Goal: Transaction & Acquisition: Purchase product/service

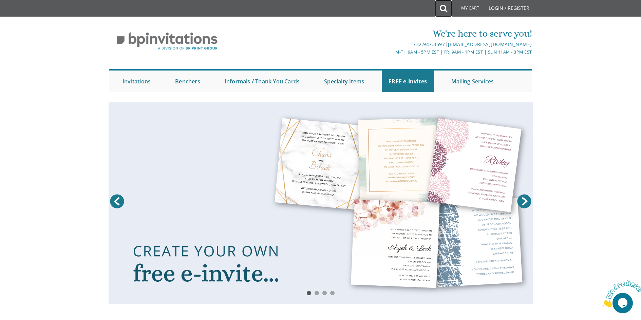
click at [444, 3] on icon at bounding box center [443, 9] width 7 height 14
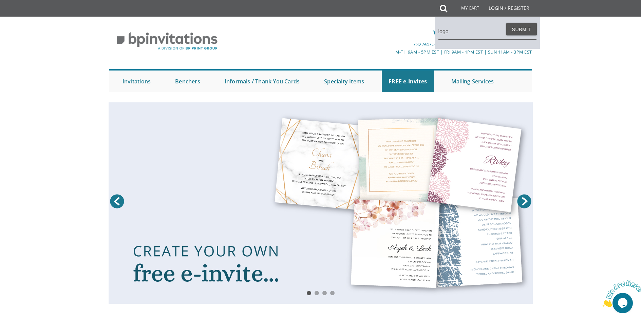
type input "logo"
click at [506, 23] on button "Submit" at bounding box center [521, 29] width 31 height 12
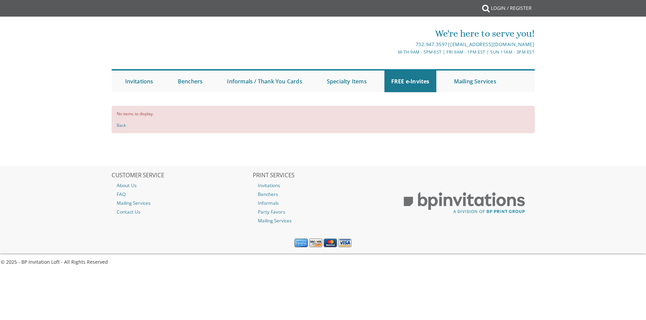
click at [517, 34] on div "We're here to serve you!" at bounding box center [394, 34] width 282 height 14
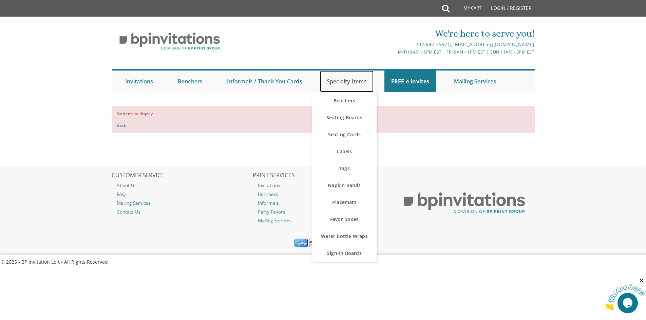
click at [349, 85] on link "Specialty Items" at bounding box center [347, 82] width 54 height 22
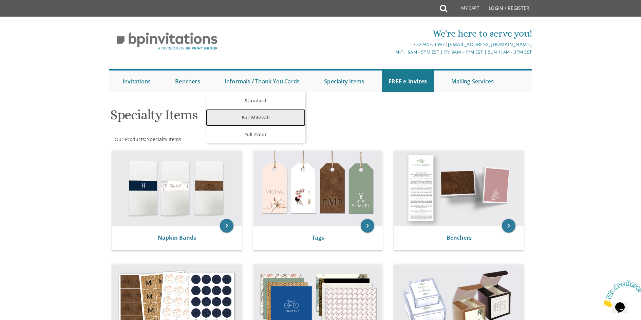
click at [261, 118] on link "Bar Mitzvah" at bounding box center [255, 117] width 99 height 17
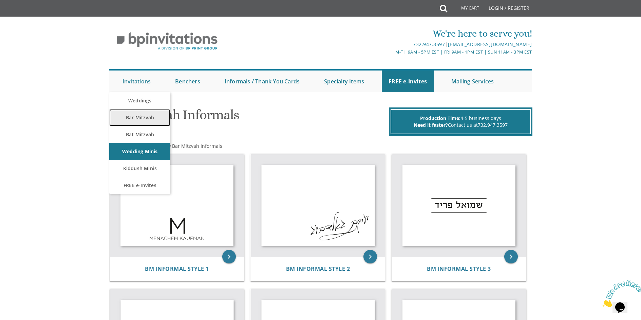
click at [148, 121] on link "Bar Mitzvah" at bounding box center [139, 117] width 61 height 17
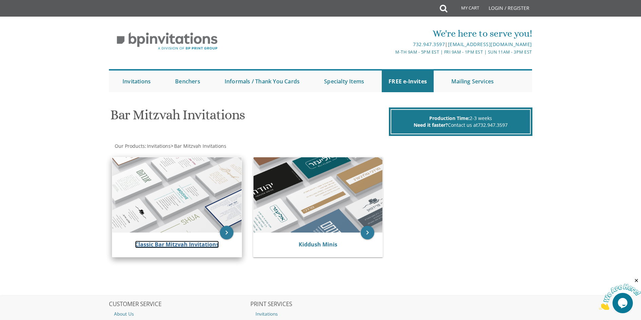
click at [215, 243] on link "Classic Bar Mitzvah Invitations" at bounding box center [177, 244] width 84 height 7
click at [179, 242] on link "Classic Bar Mitzvah Invitations" at bounding box center [177, 244] width 84 height 7
click at [226, 233] on icon "keyboard_arrow_right" at bounding box center [227, 233] width 14 height 14
click at [202, 218] on img at bounding box center [176, 194] width 129 height 75
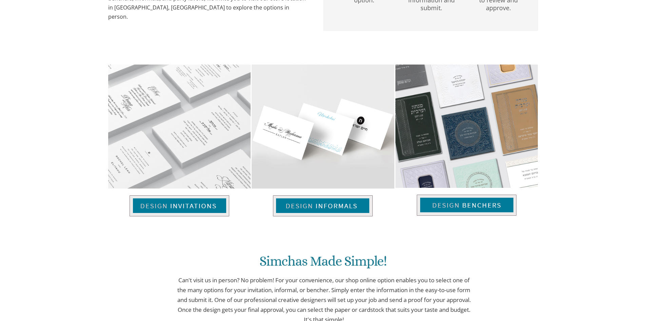
scroll to position [305, 0]
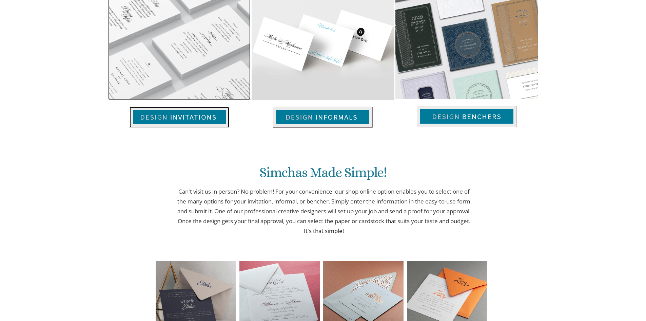
click at [204, 122] on img at bounding box center [180, 117] width 100 height 21
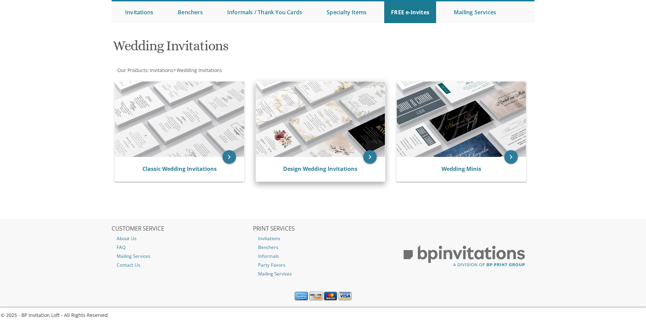
scroll to position [74, 0]
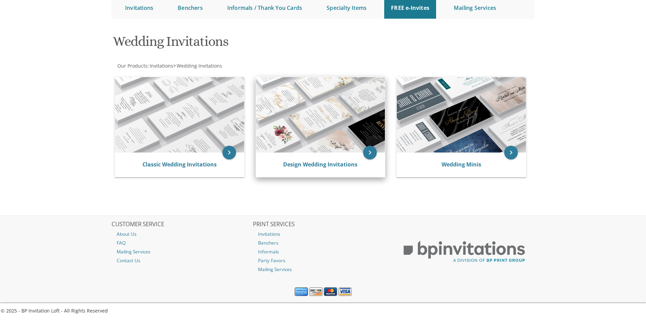
click at [322, 124] on img at bounding box center [320, 114] width 129 height 75
click at [318, 158] on div "Design Wedding Invitations" at bounding box center [320, 164] width 129 height 24
click at [366, 153] on icon "keyboard_arrow_right" at bounding box center [370, 153] width 14 height 14
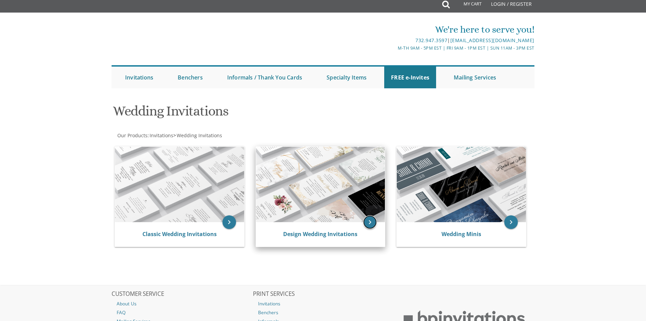
scroll to position [0, 0]
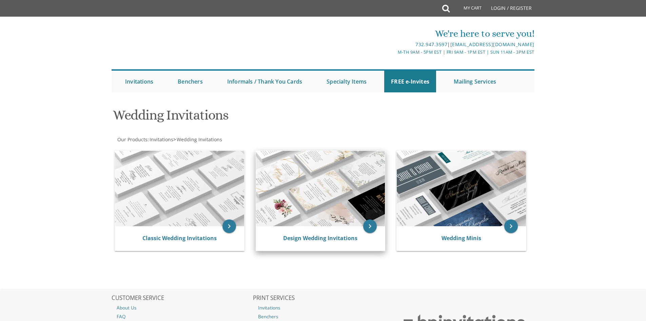
click at [329, 160] on img at bounding box center [320, 188] width 129 height 75
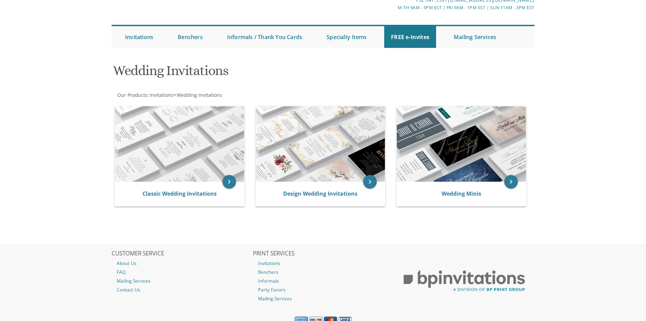
scroll to position [6, 0]
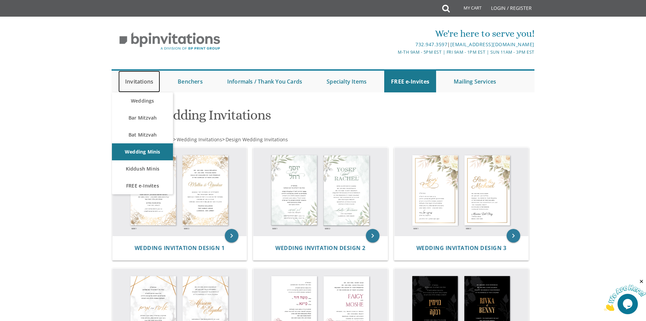
click at [142, 82] on link "Invitations" at bounding box center [139, 82] width 42 height 22
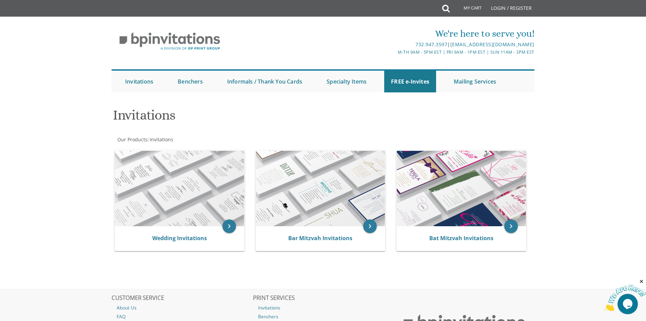
scroll to position [68, 0]
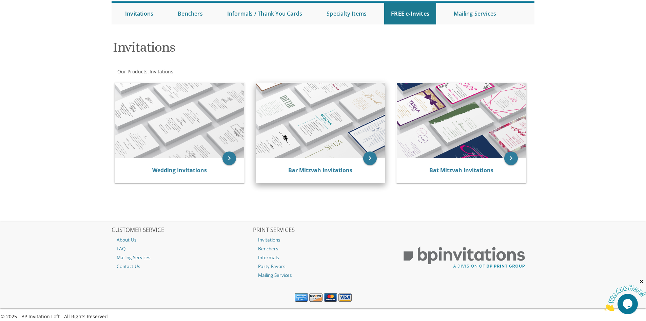
click at [334, 165] on div "Bar Mitzvah Invitations" at bounding box center [320, 170] width 129 height 24
click at [373, 158] on icon "keyboard_arrow_right" at bounding box center [370, 158] width 14 height 14
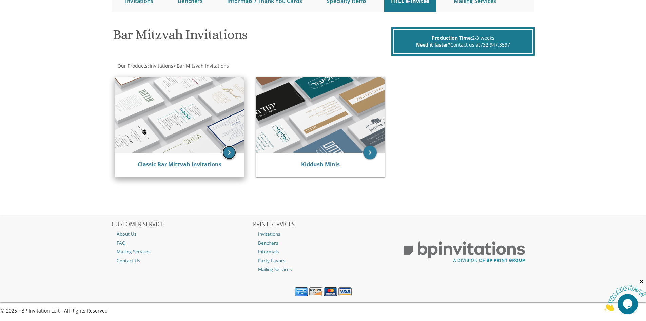
click at [227, 151] on icon "keyboard_arrow_right" at bounding box center [230, 153] width 14 height 14
click at [150, 165] on link "Classic Bar Mitzvah Invitations" at bounding box center [180, 164] width 84 height 7
click at [227, 149] on icon "keyboard_arrow_right" at bounding box center [230, 153] width 14 height 14
click at [190, 165] on link "Classic Bar Mitzvah Invitations" at bounding box center [180, 164] width 84 height 7
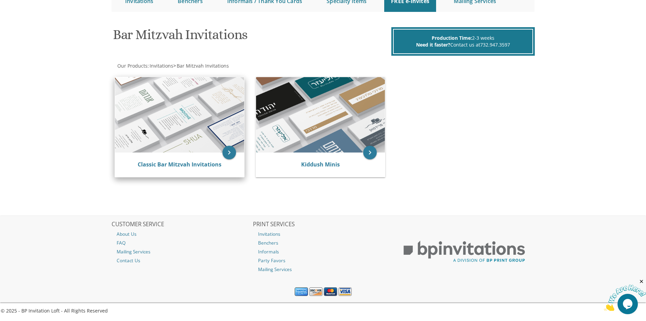
click at [182, 104] on img at bounding box center [179, 114] width 129 height 75
click at [203, 153] on div "Classic Bar Mitzvah Invitations" at bounding box center [179, 164] width 129 height 24
click at [223, 149] on img at bounding box center [179, 114] width 129 height 75
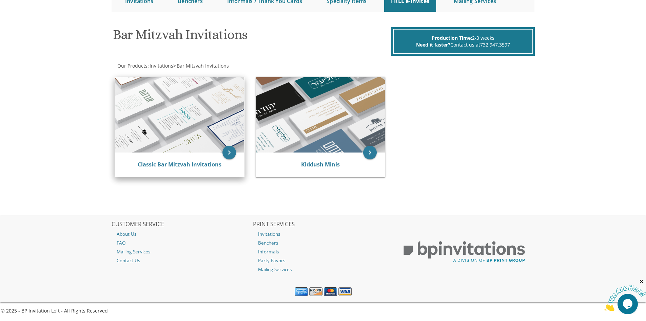
click at [223, 149] on img at bounding box center [179, 114] width 129 height 75
click at [213, 110] on img at bounding box center [179, 114] width 129 height 75
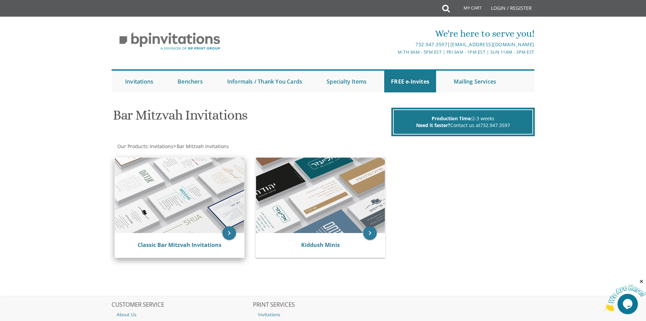
click at [208, 171] on img at bounding box center [179, 194] width 129 height 75
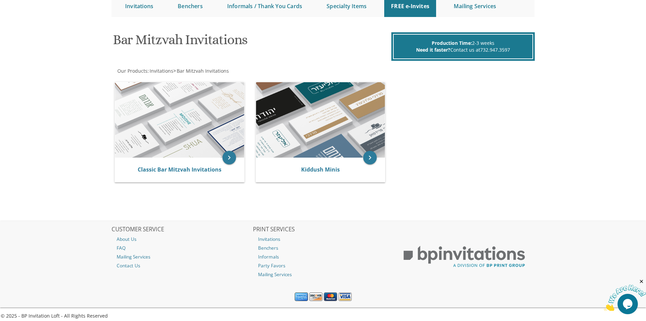
scroll to position [80, 0]
